Goal: Find specific page/section: Find specific page/section

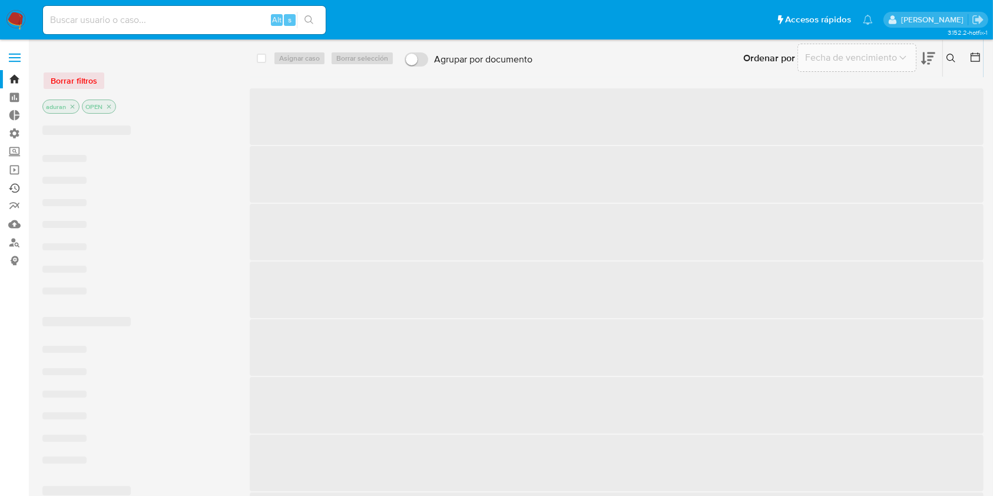
click at [9, 187] on link "Ejecuciones automáticas" at bounding box center [70, 188] width 140 height 18
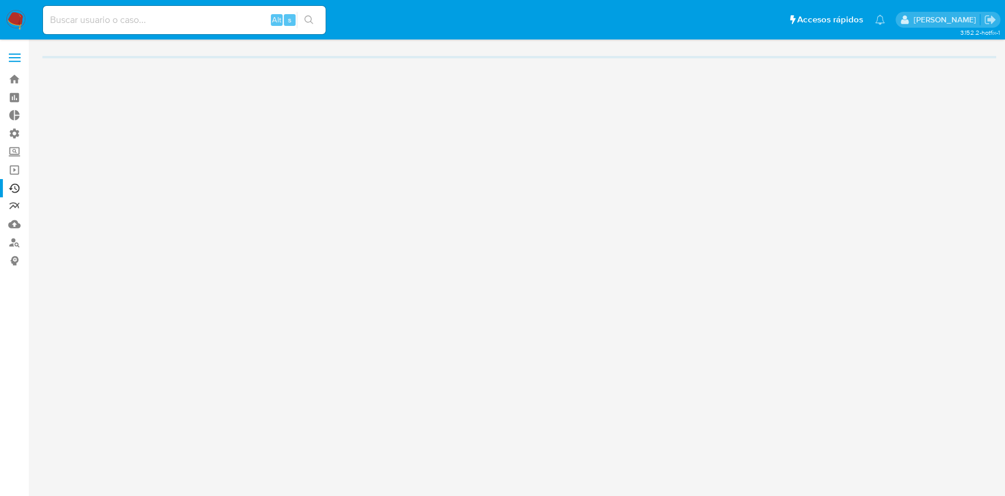
click at [16, 207] on link "Reportes" at bounding box center [70, 206] width 140 height 18
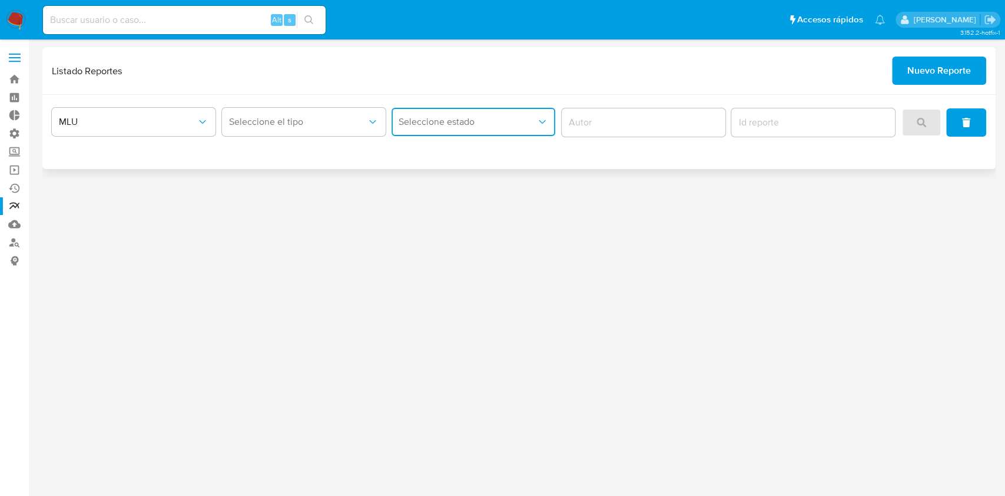
click at [433, 128] on button "Seleccione estado" at bounding box center [474, 122] width 164 height 28
click at [339, 128] on button "Seleccione el tipo" at bounding box center [304, 122] width 164 height 28
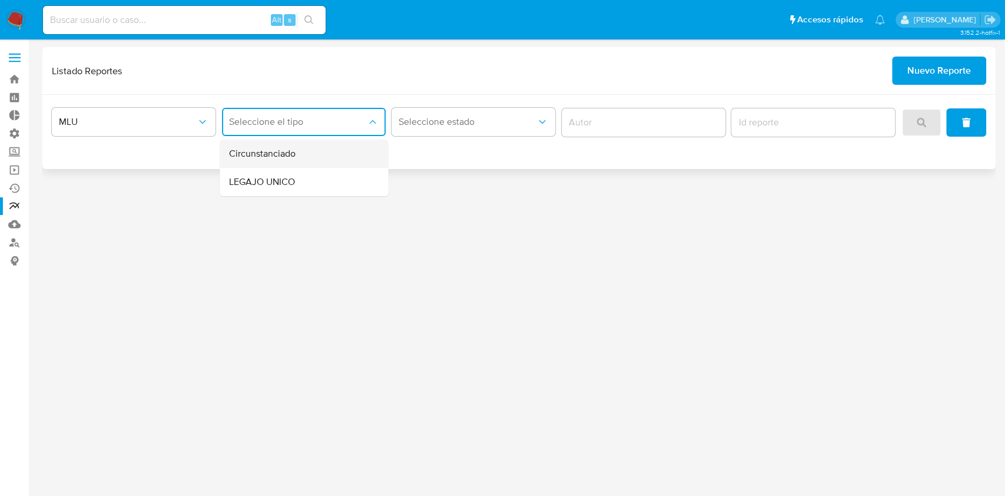
click at [314, 155] on div "Circunstanciado" at bounding box center [300, 154] width 142 height 28
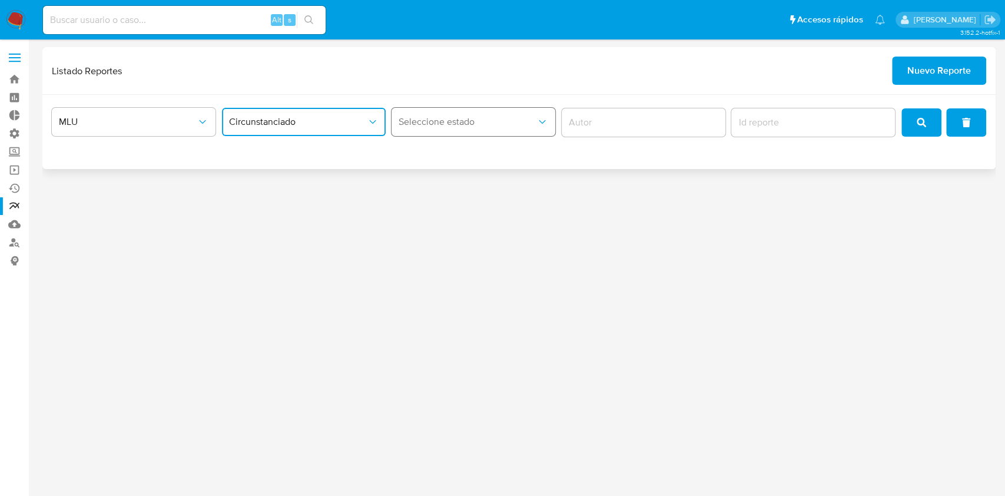
click at [472, 114] on button "Seleccione estado" at bounding box center [474, 122] width 164 height 28
click at [736, 188] on div "3.152.2-hotfix-1" at bounding box center [518, 267] width 953 height 441
click at [924, 119] on icon "search" at bounding box center [921, 122] width 9 height 9
